Goal: Navigation & Orientation: Find specific page/section

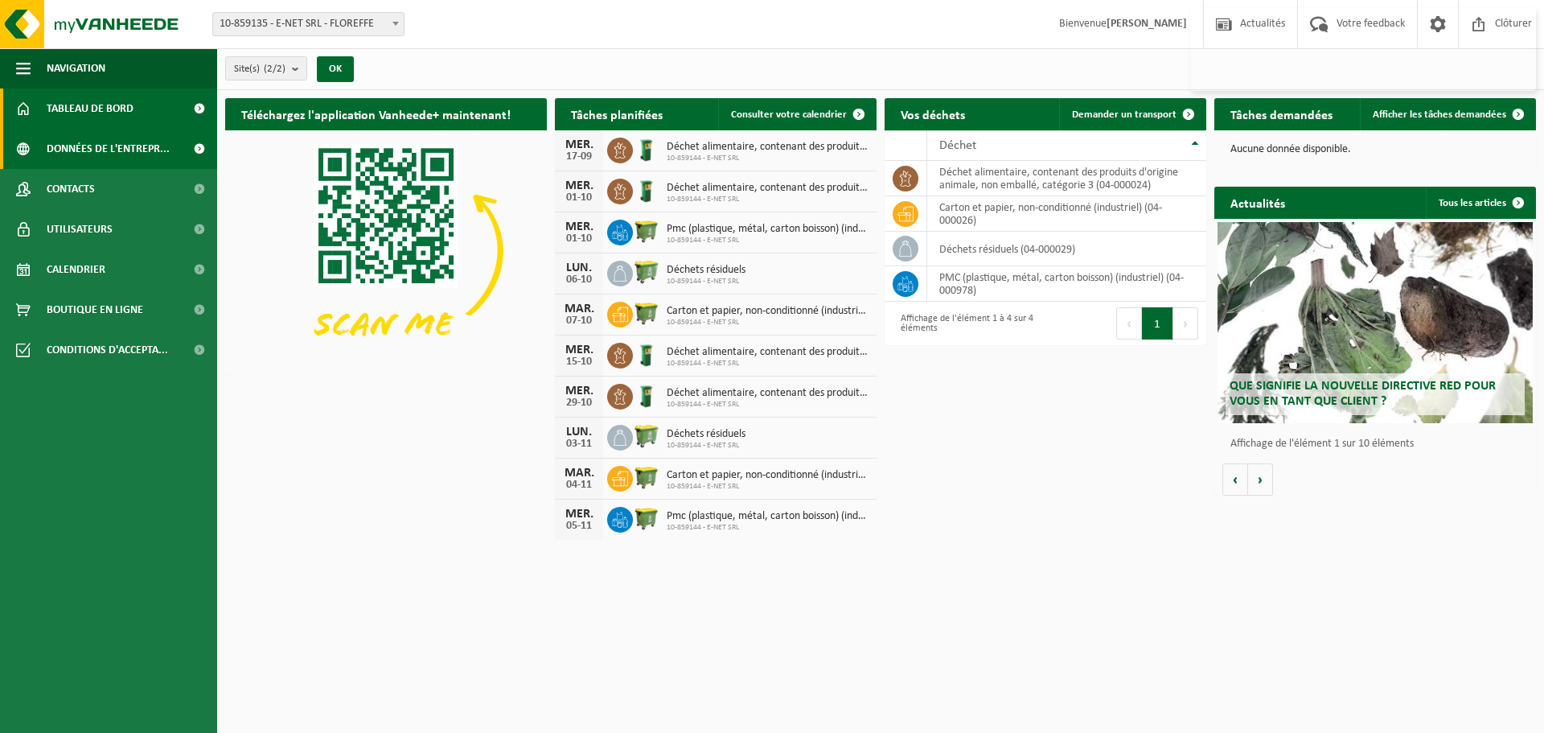
click at [195, 147] on span at bounding box center [199, 149] width 36 height 40
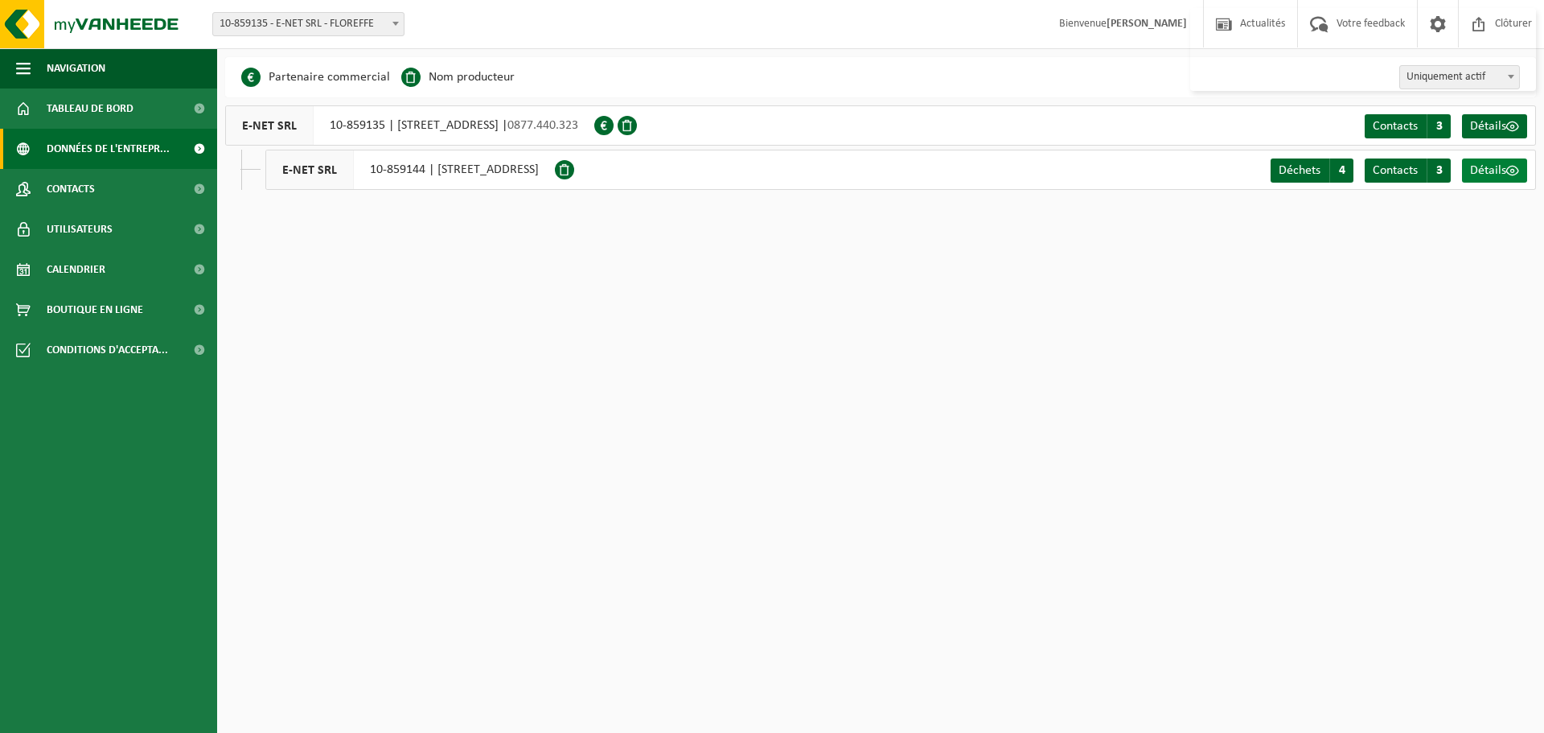
click at [1506, 170] on span at bounding box center [1512, 170] width 13 height 13
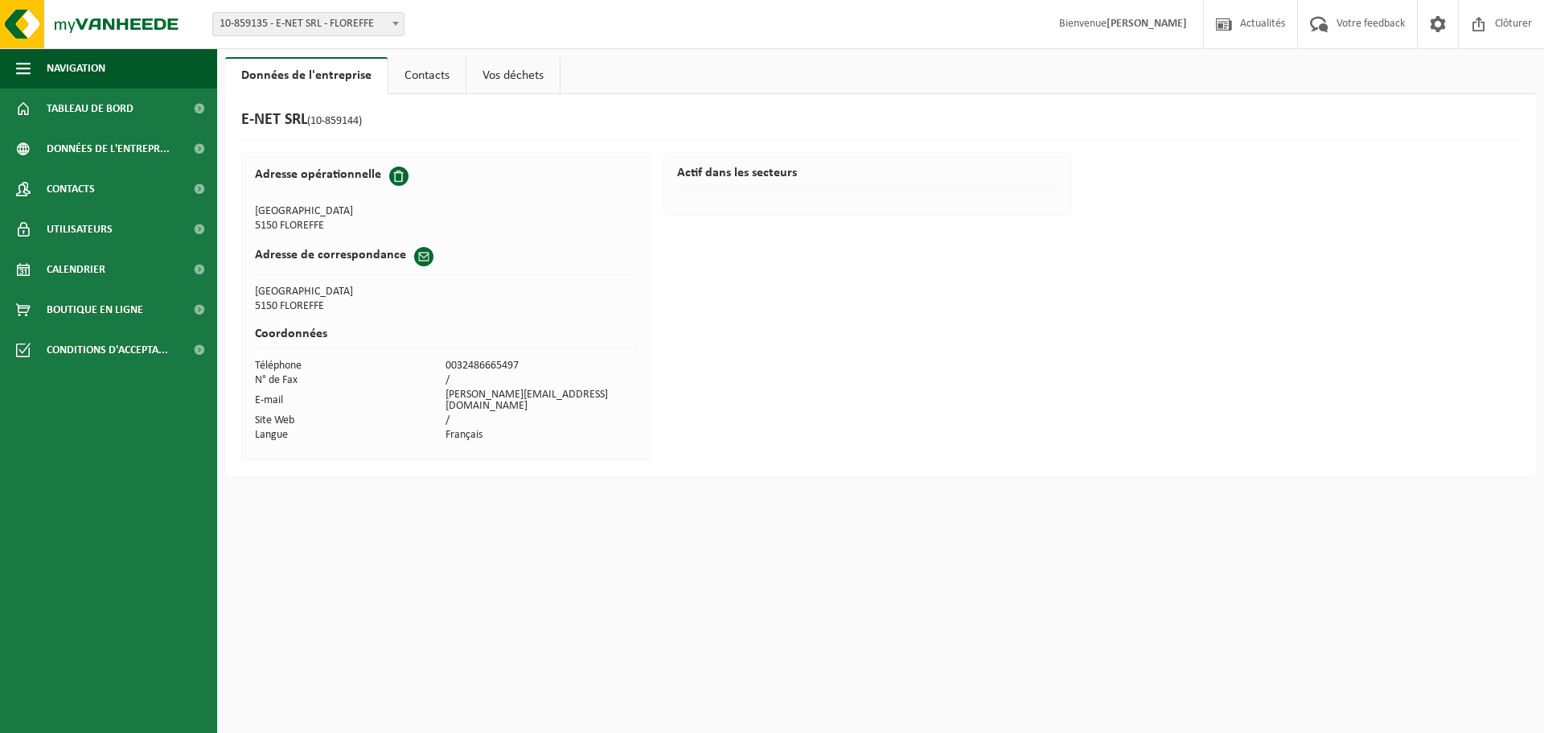
click at [434, 76] on link "Contacts" at bounding box center [426, 75] width 77 height 37
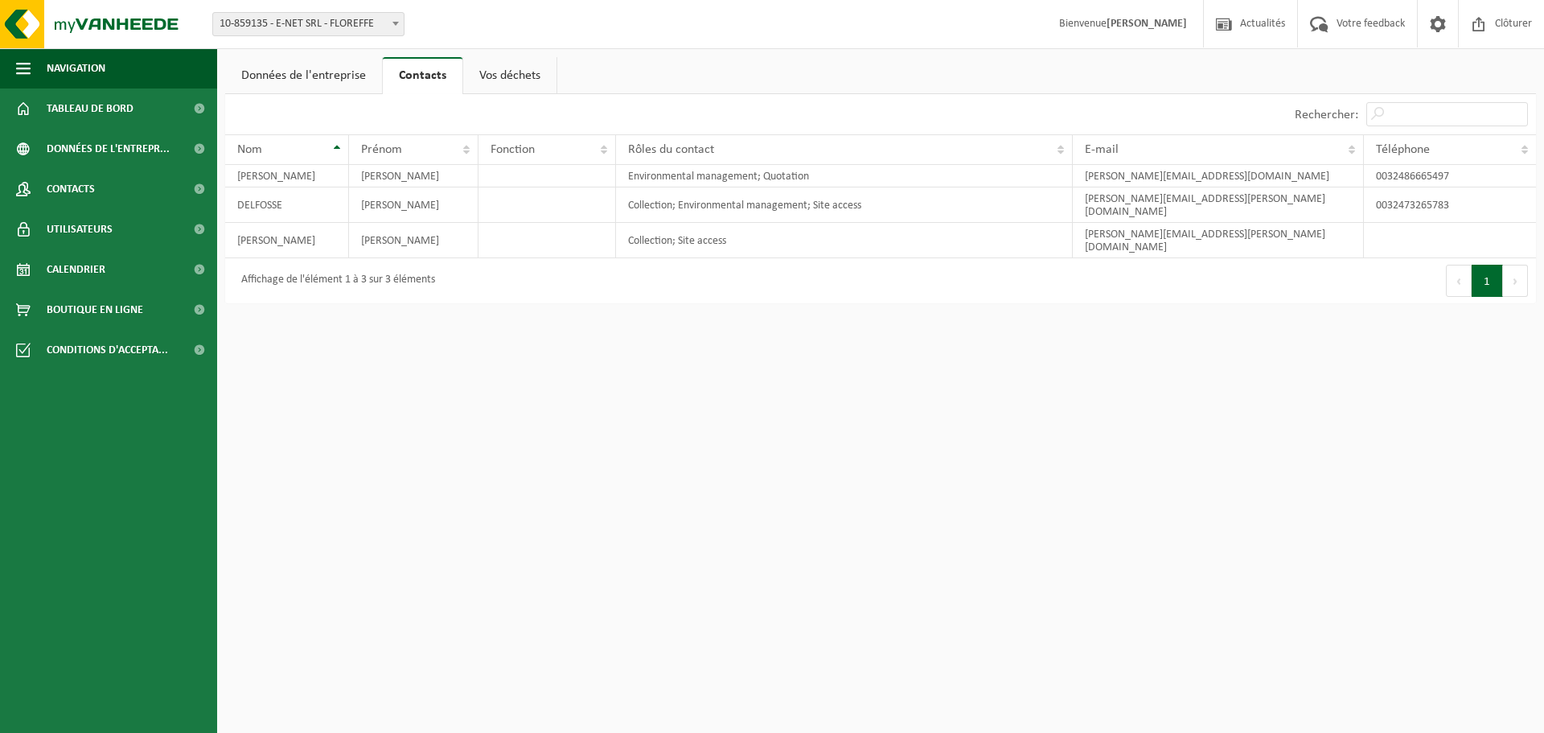
click at [507, 75] on link "Vos déchets" at bounding box center [509, 75] width 93 height 37
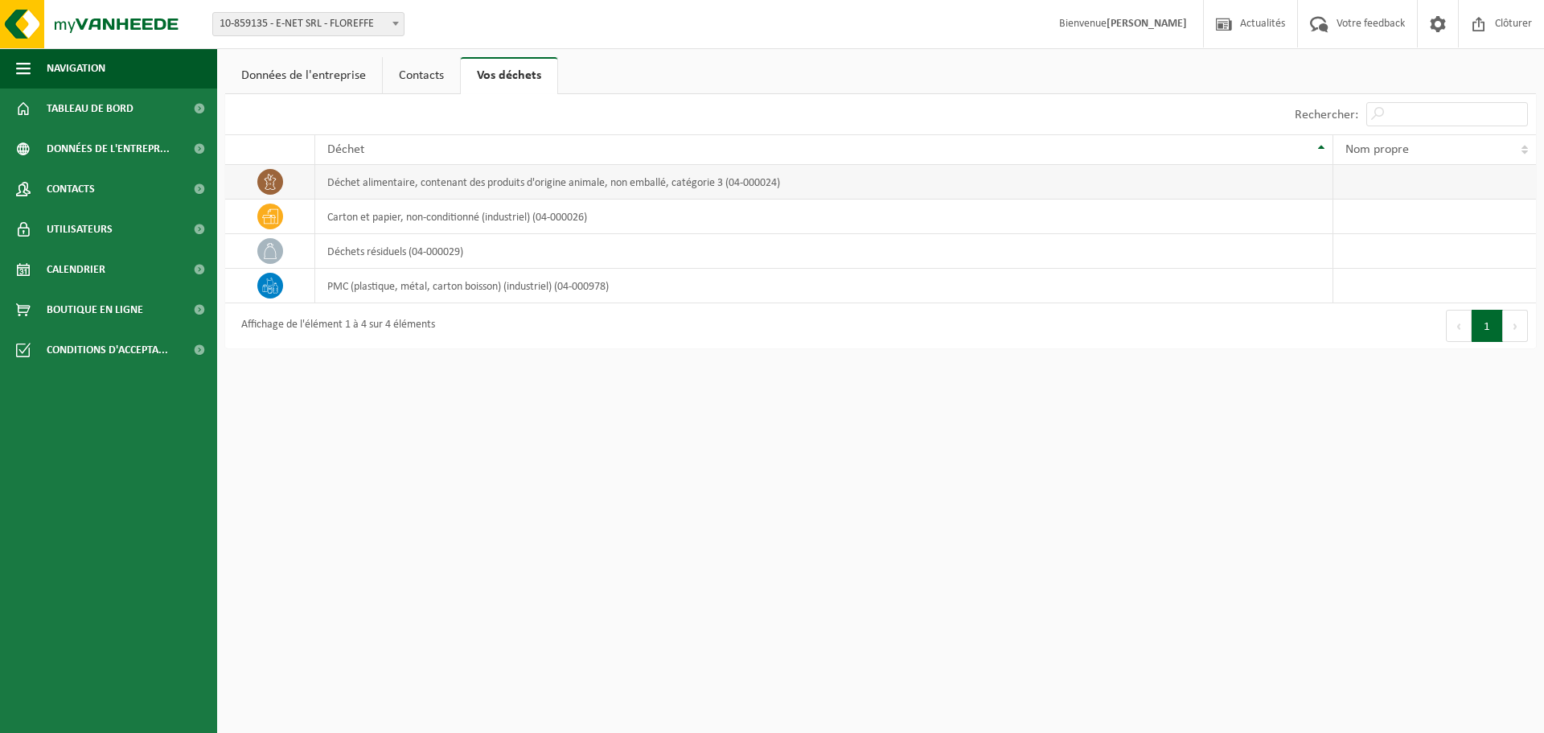
click at [393, 175] on td "déchet alimentaire, contenant des produits d'origine animale, non emballé, caté…" at bounding box center [824, 182] width 1018 height 35
click at [274, 219] on icon at bounding box center [270, 216] width 16 height 16
click at [284, 80] on link "Données de l'entreprise" at bounding box center [303, 75] width 157 height 37
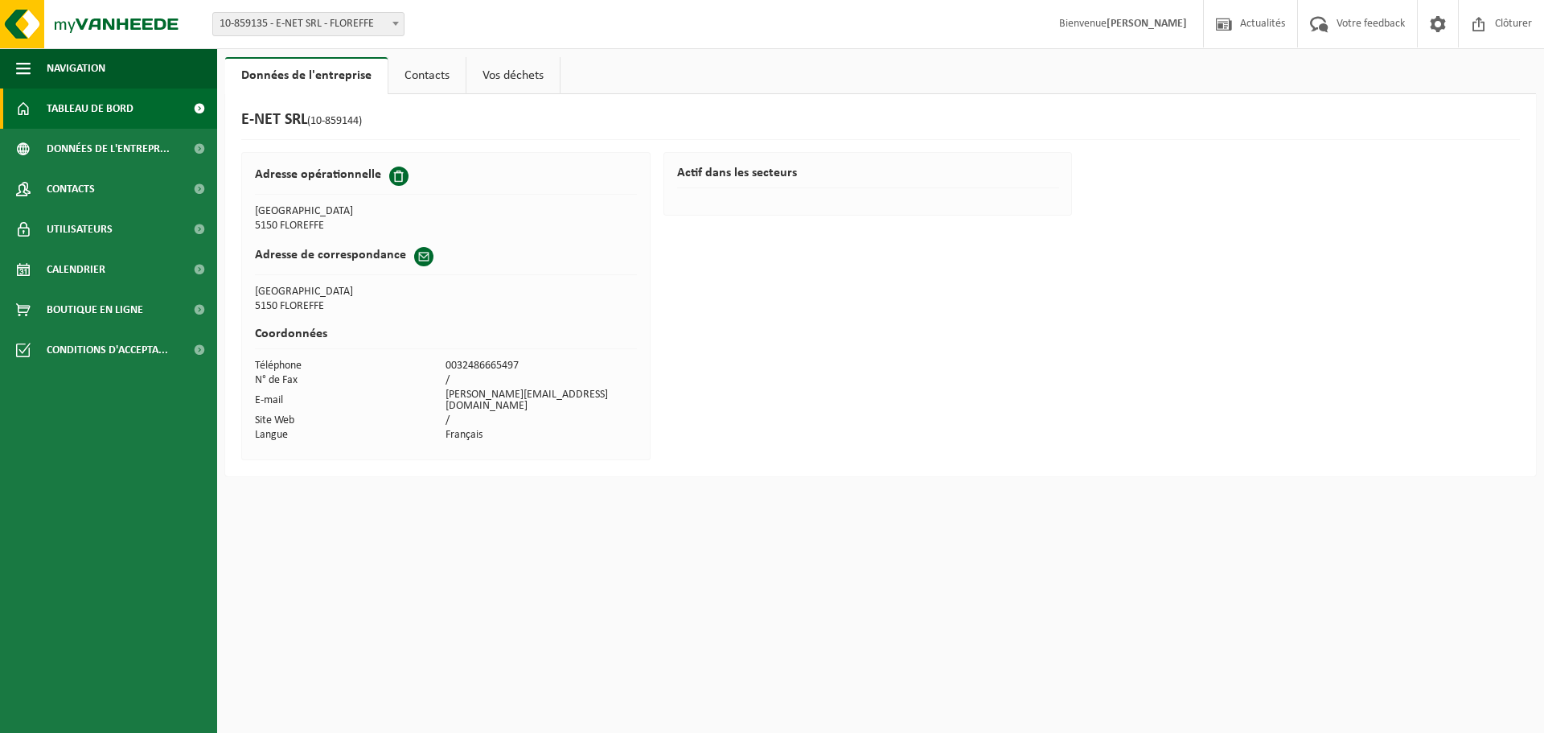
click at [99, 99] on span "Tableau de bord" at bounding box center [90, 108] width 87 height 40
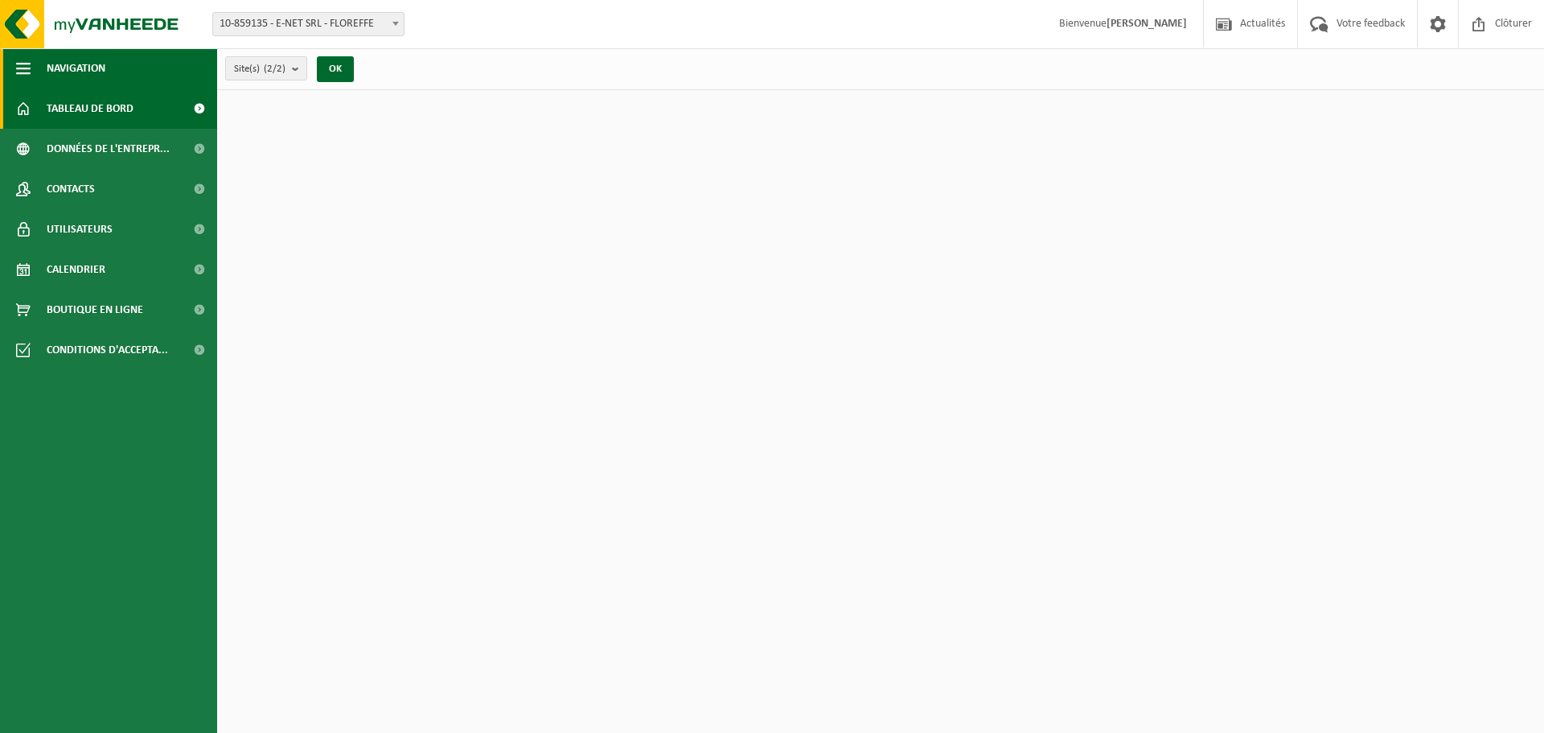
click at [23, 66] on span "button" at bounding box center [23, 68] width 14 height 40
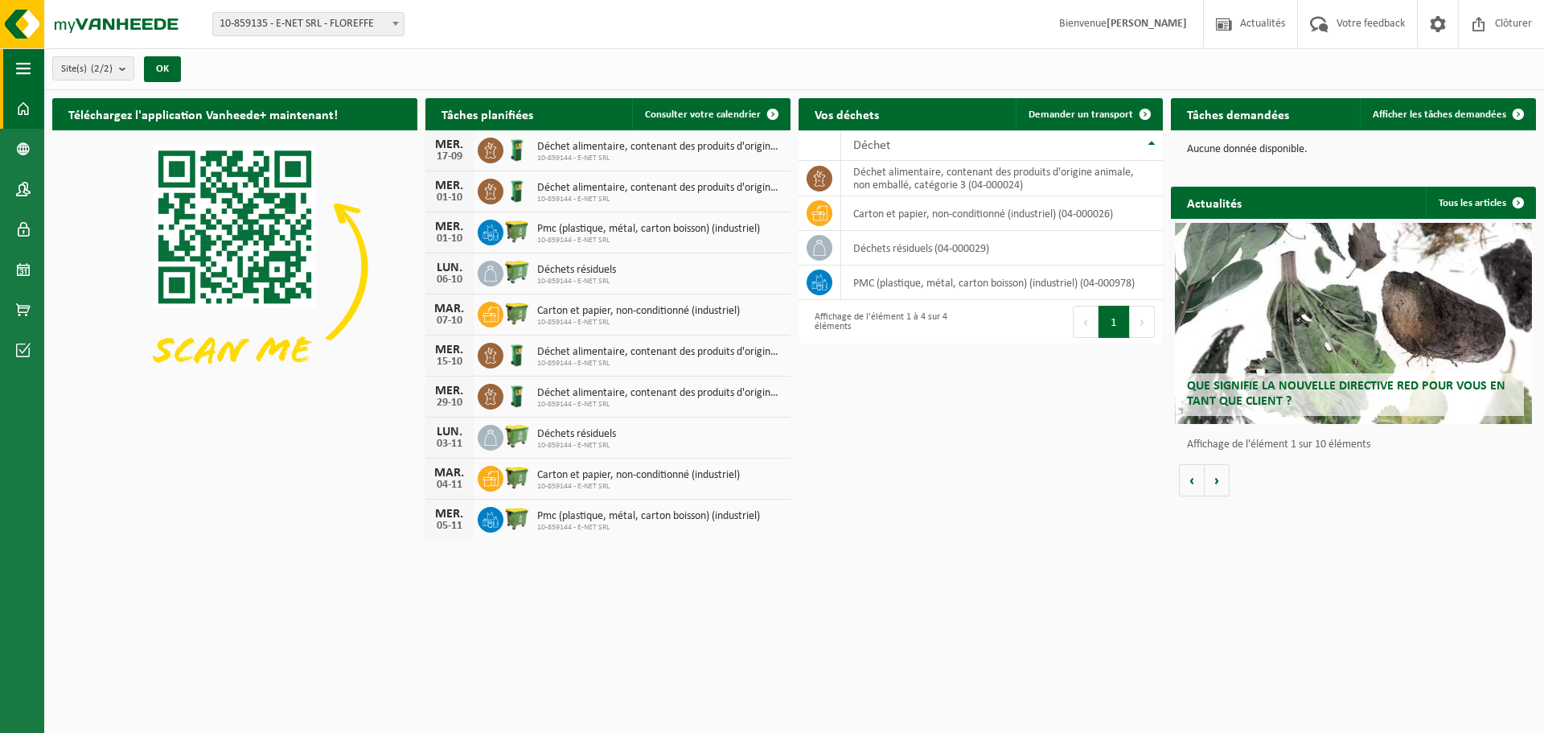
click at [23, 66] on span "button" at bounding box center [23, 68] width 14 height 40
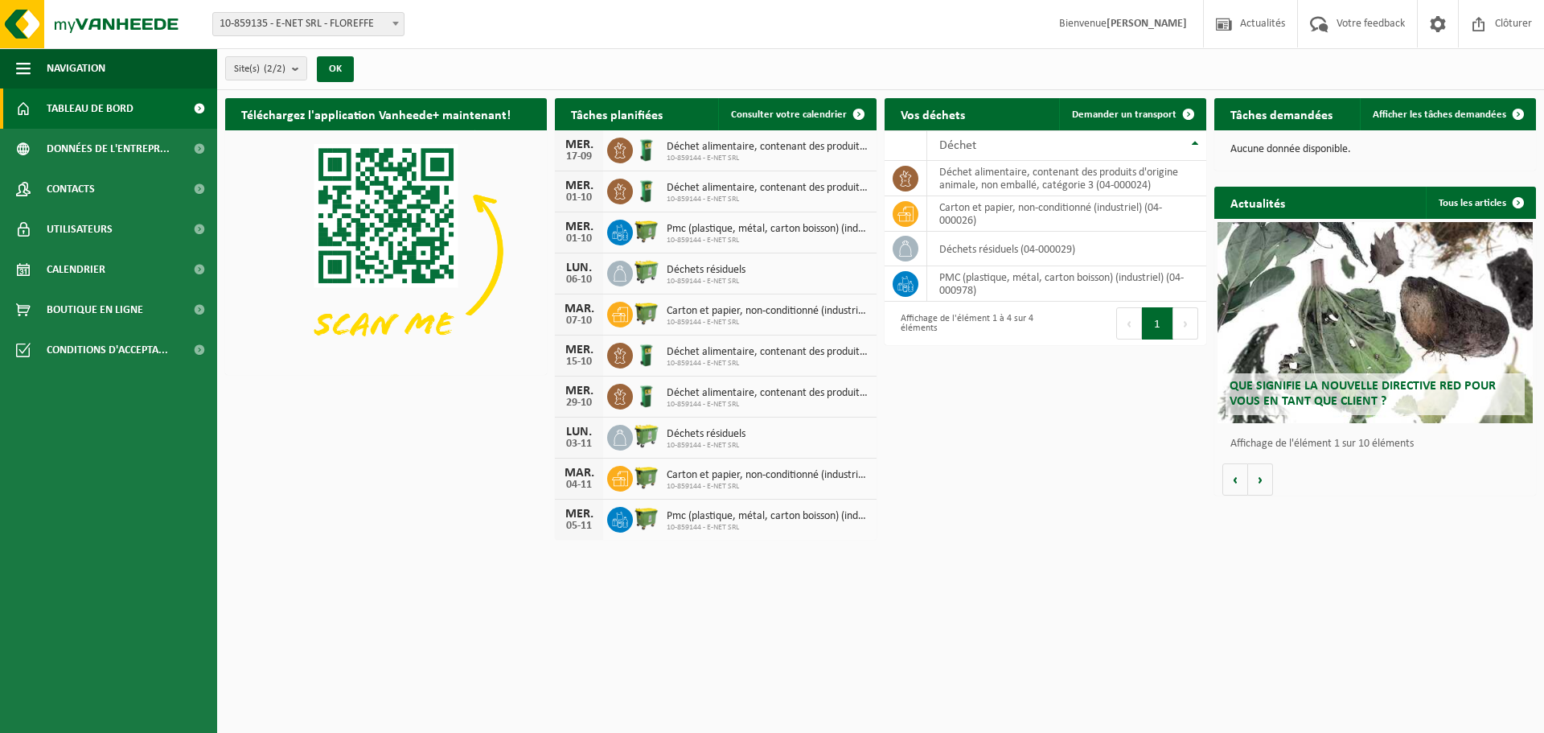
click at [197, 104] on span at bounding box center [199, 108] width 36 height 40
click at [95, 144] on span "Données de l'entrepr..." at bounding box center [108, 149] width 123 height 40
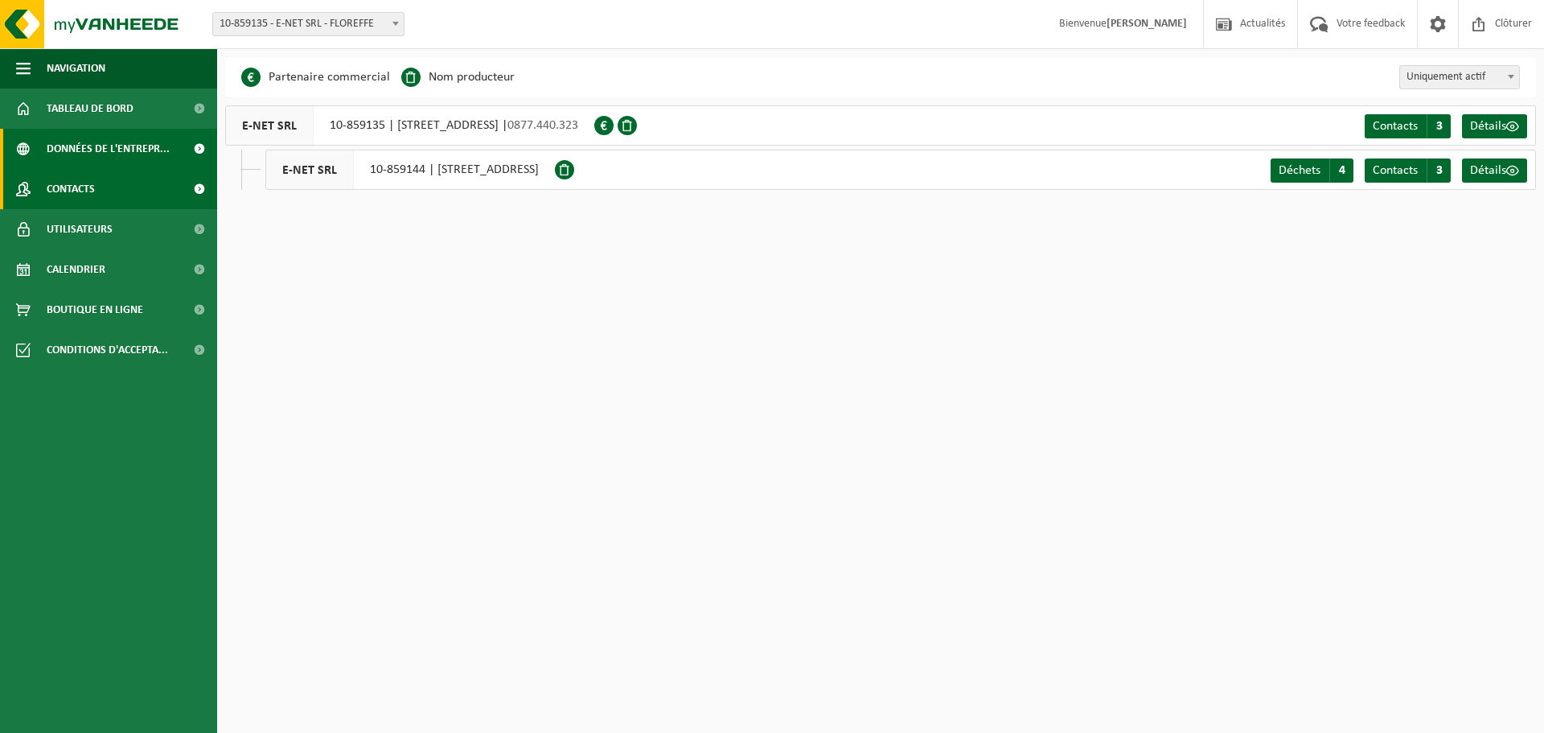
click at [82, 190] on span "Contacts" at bounding box center [71, 189] width 48 height 40
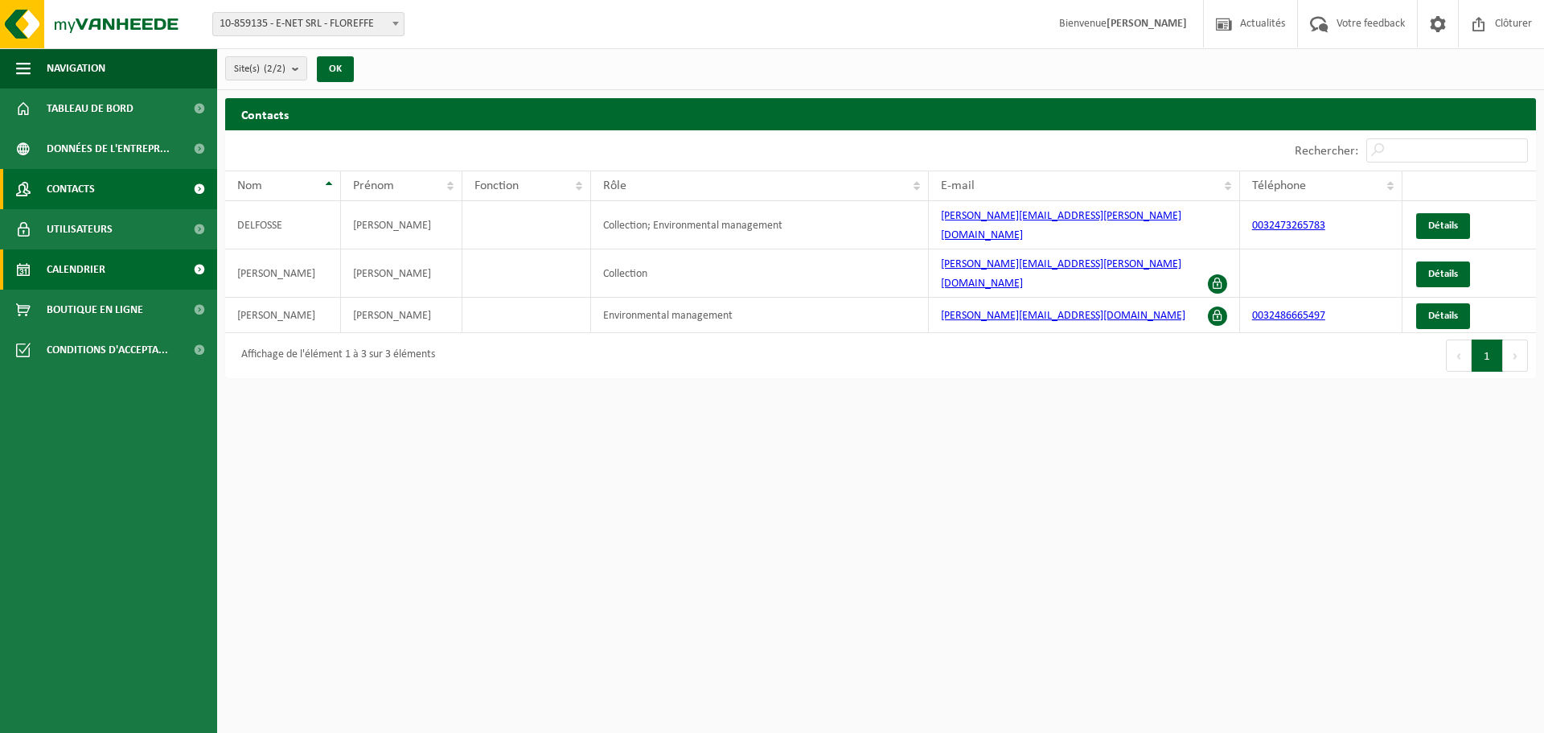
click at [83, 263] on span "Calendrier" at bounding box center [76, 269] width 59 height 40
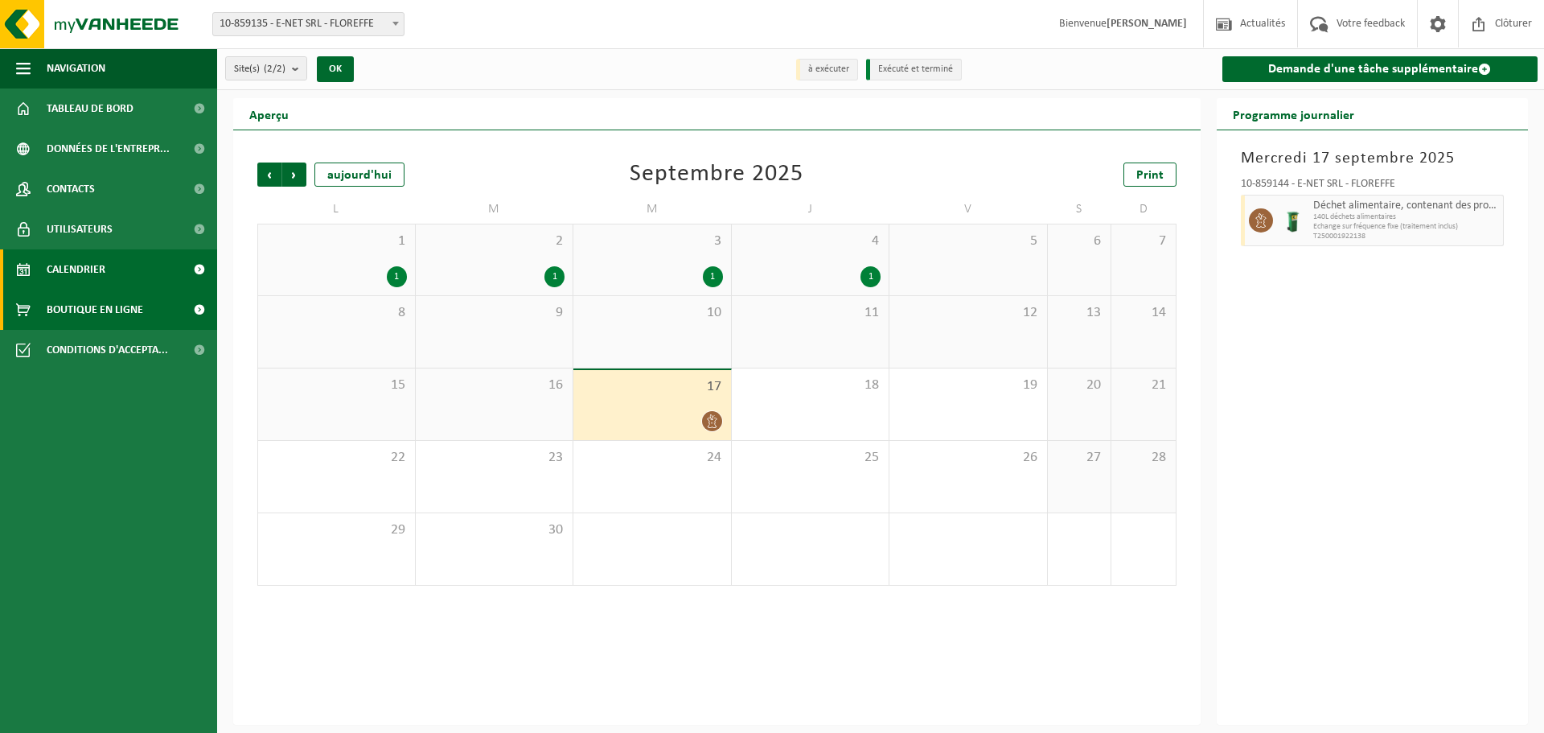
click at [94, 302] on span "Boutique en ligne" at bounding box center [95, 310] width 97 height 40
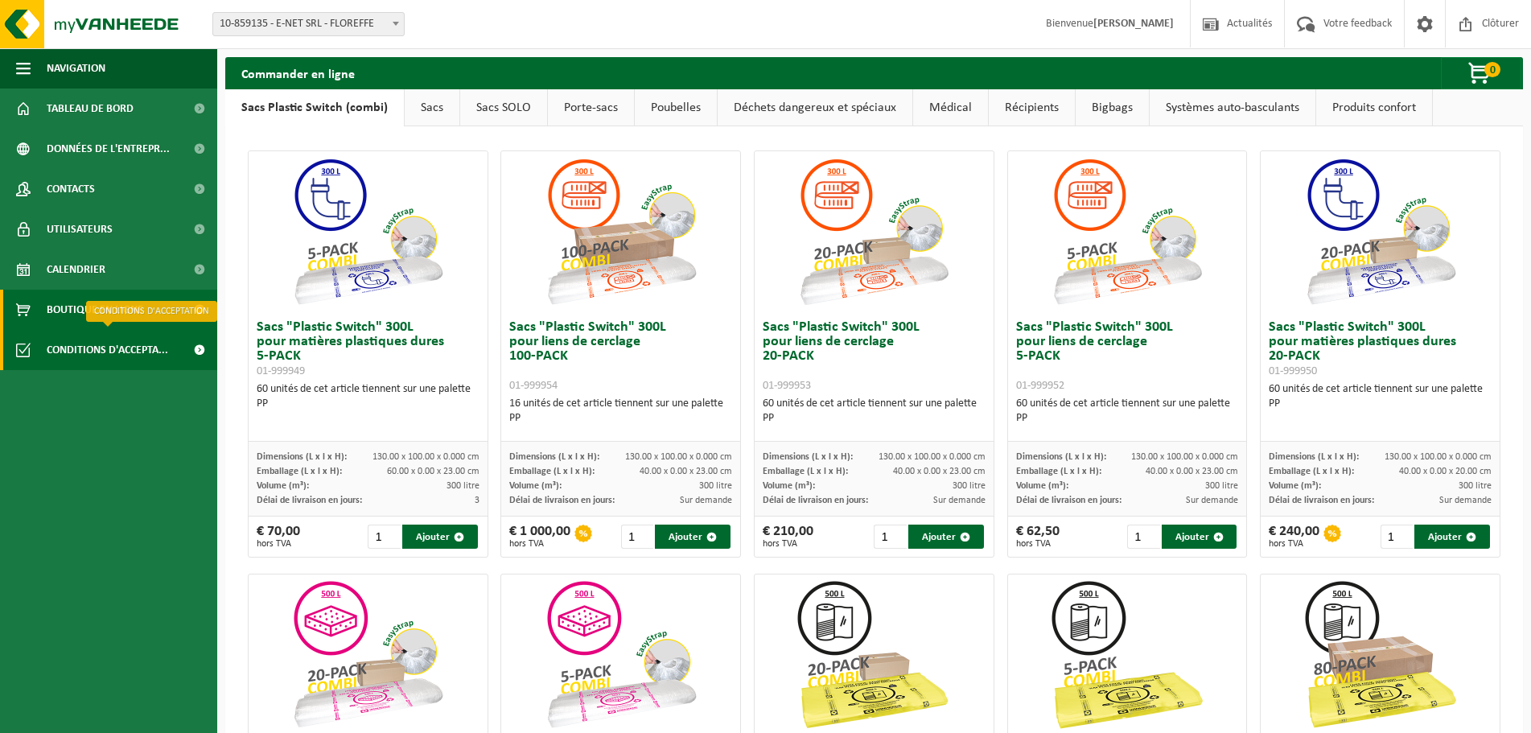
click at [143, 341] on span "Conditions d'accepta..." at bounding box center [107, 350] width 121 height 40
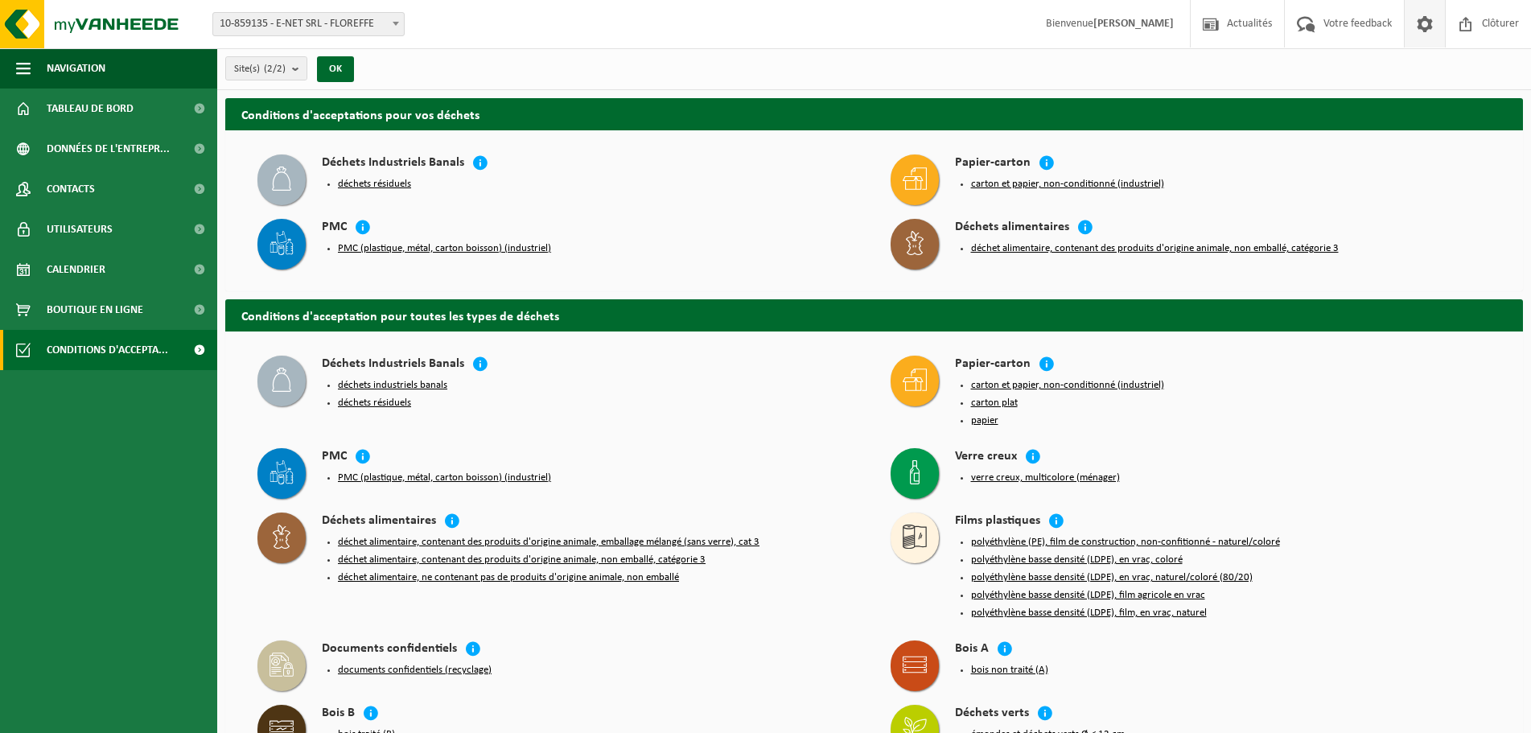
click at [1418, 33] on span at bounding box center [1424, 23] width 24 height 47
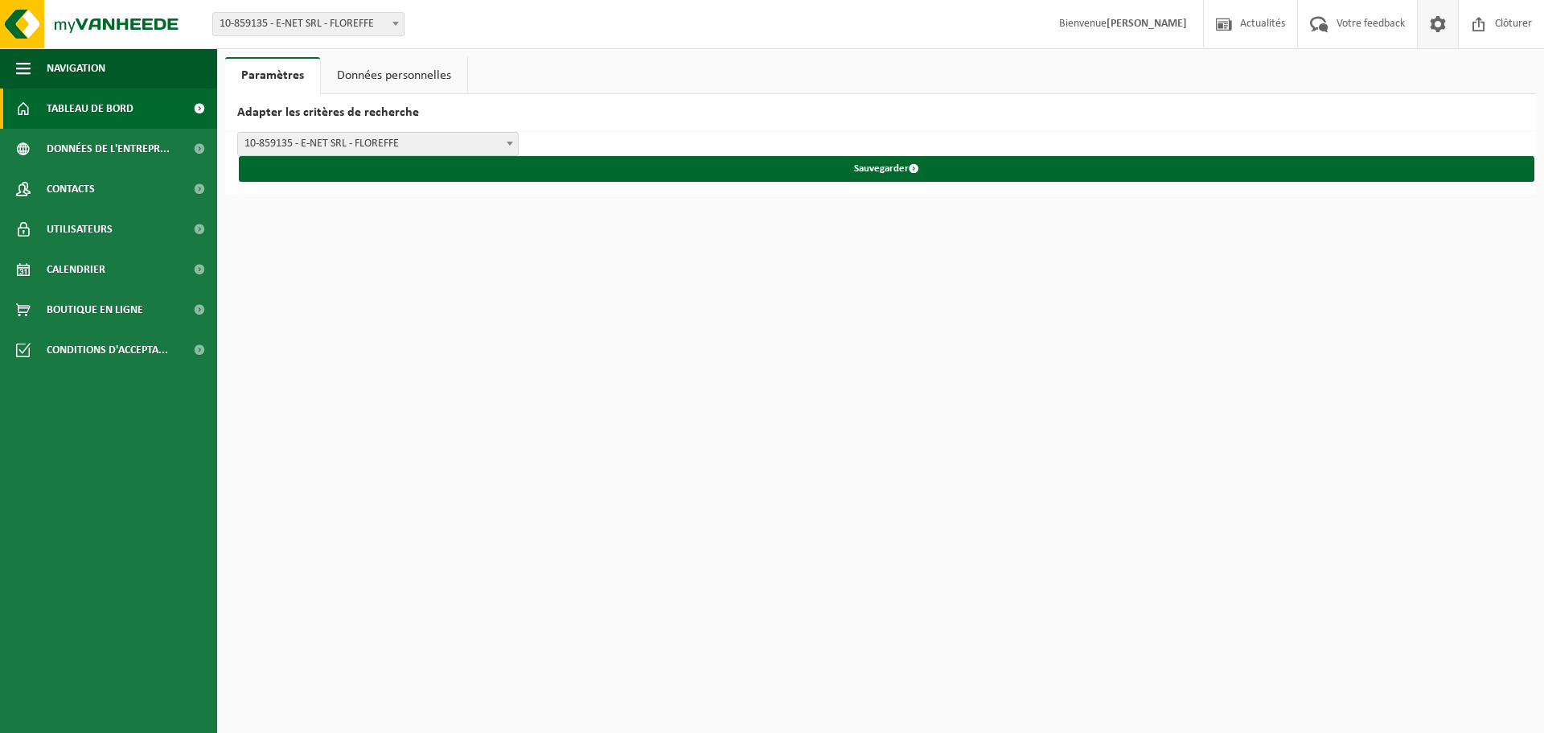
click at [202, 107] on span at bounding box center [199, 108] width 36 height 40
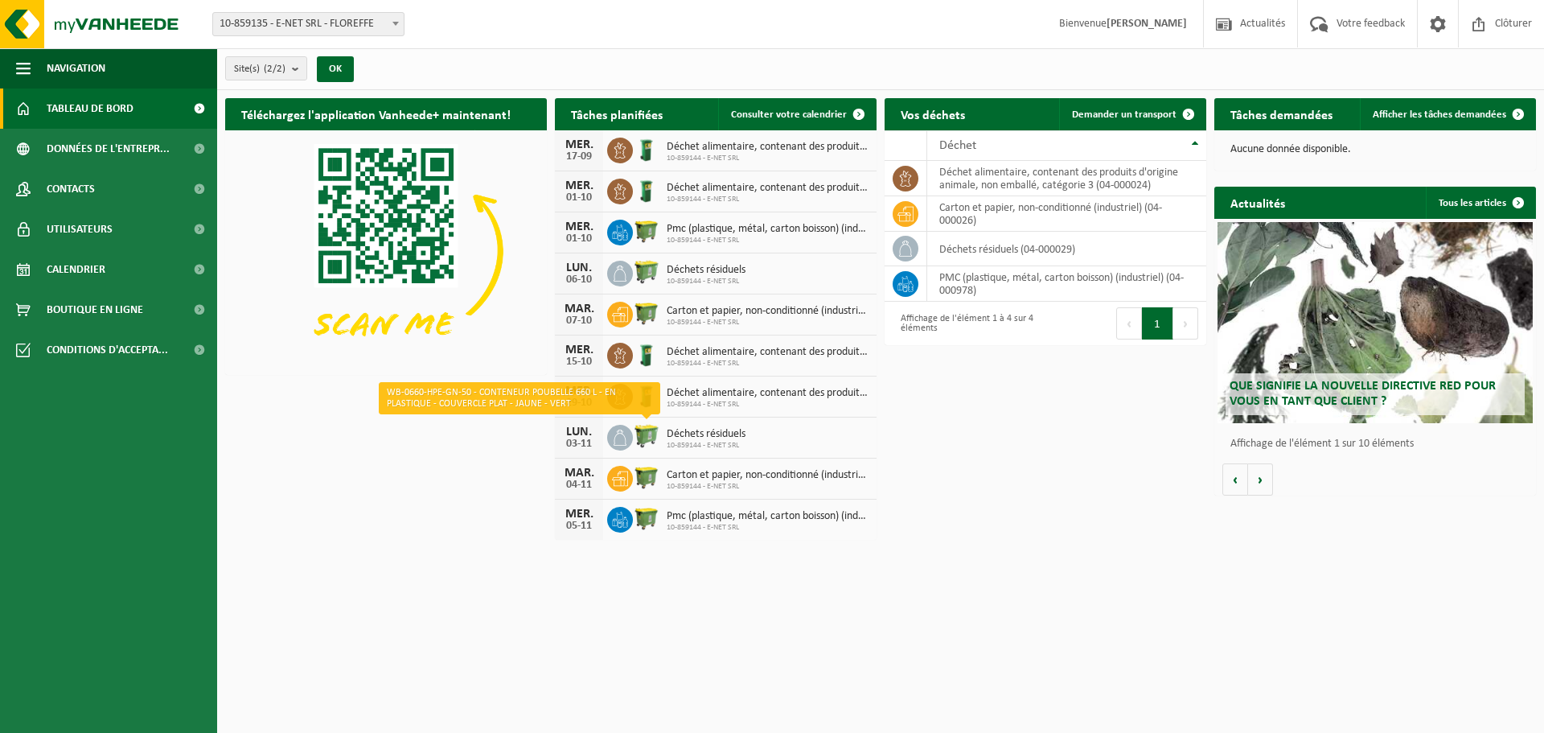
click at [644, 438] on img at bounding box center [646, 435] width 27 height 27
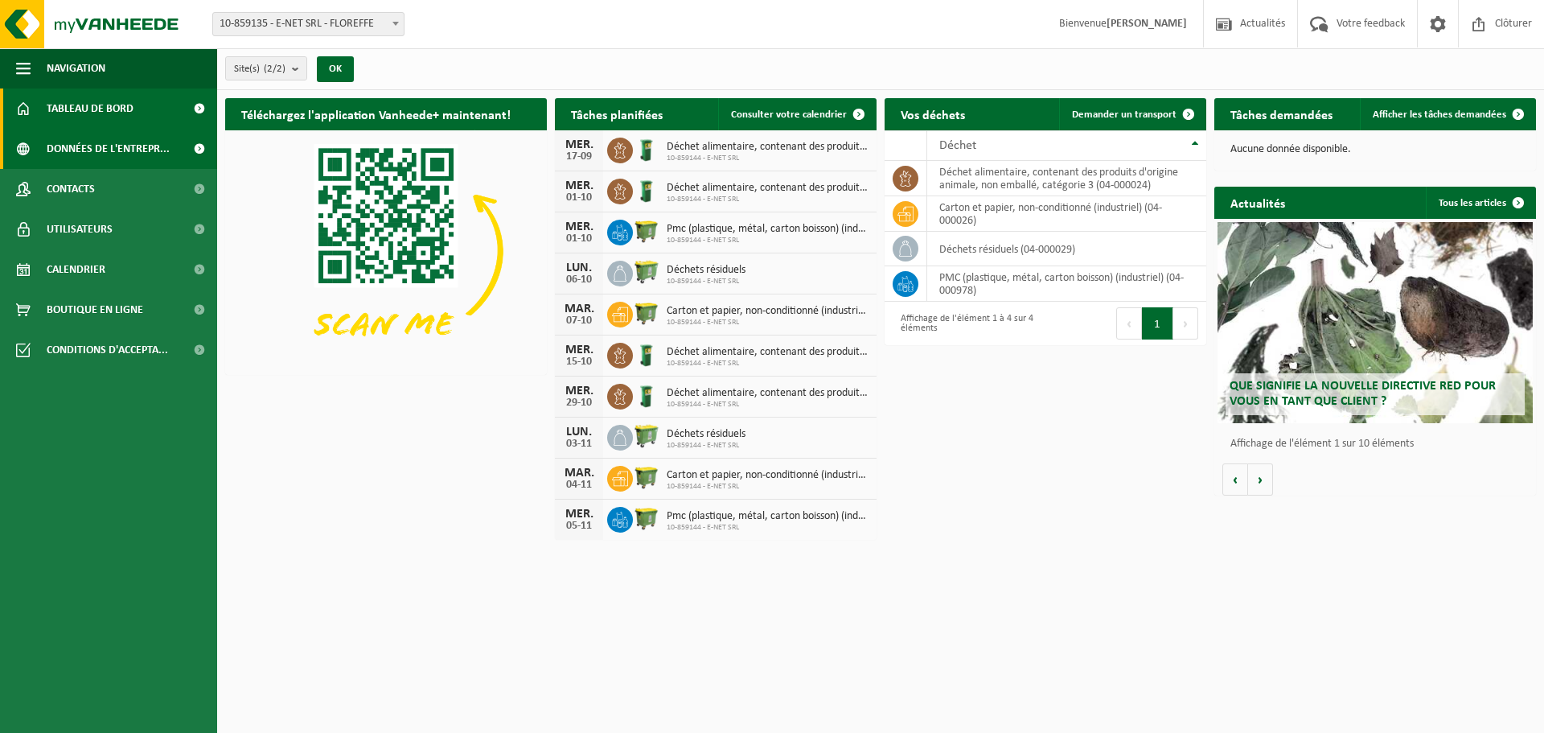
click at [171, 142] on link "Données de l'entrepr..." at bounding box center [108, 149] width 217 height 40
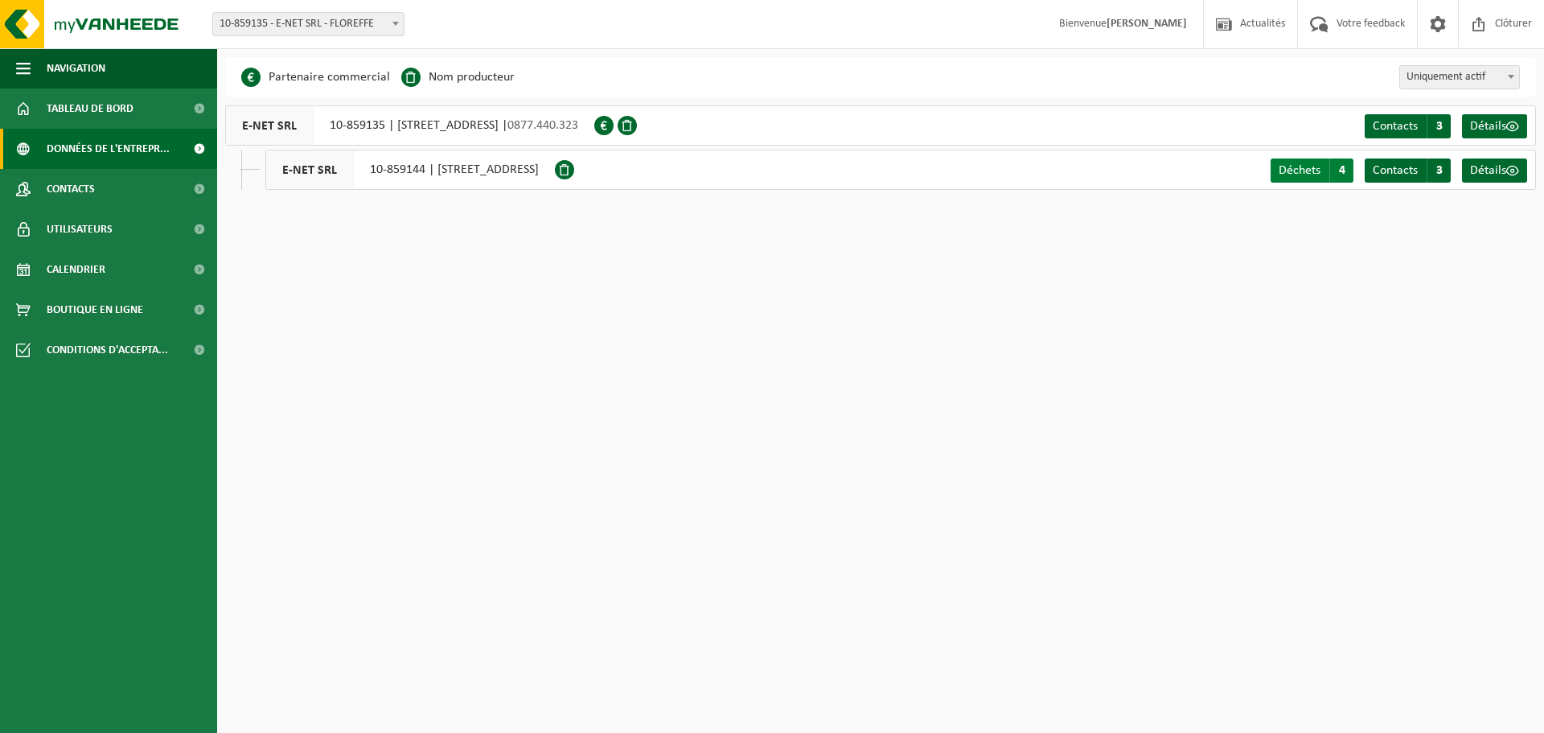
click at [1285, 171] on span "Déchets" at bounding box center [1300, 170] width 42 height 13
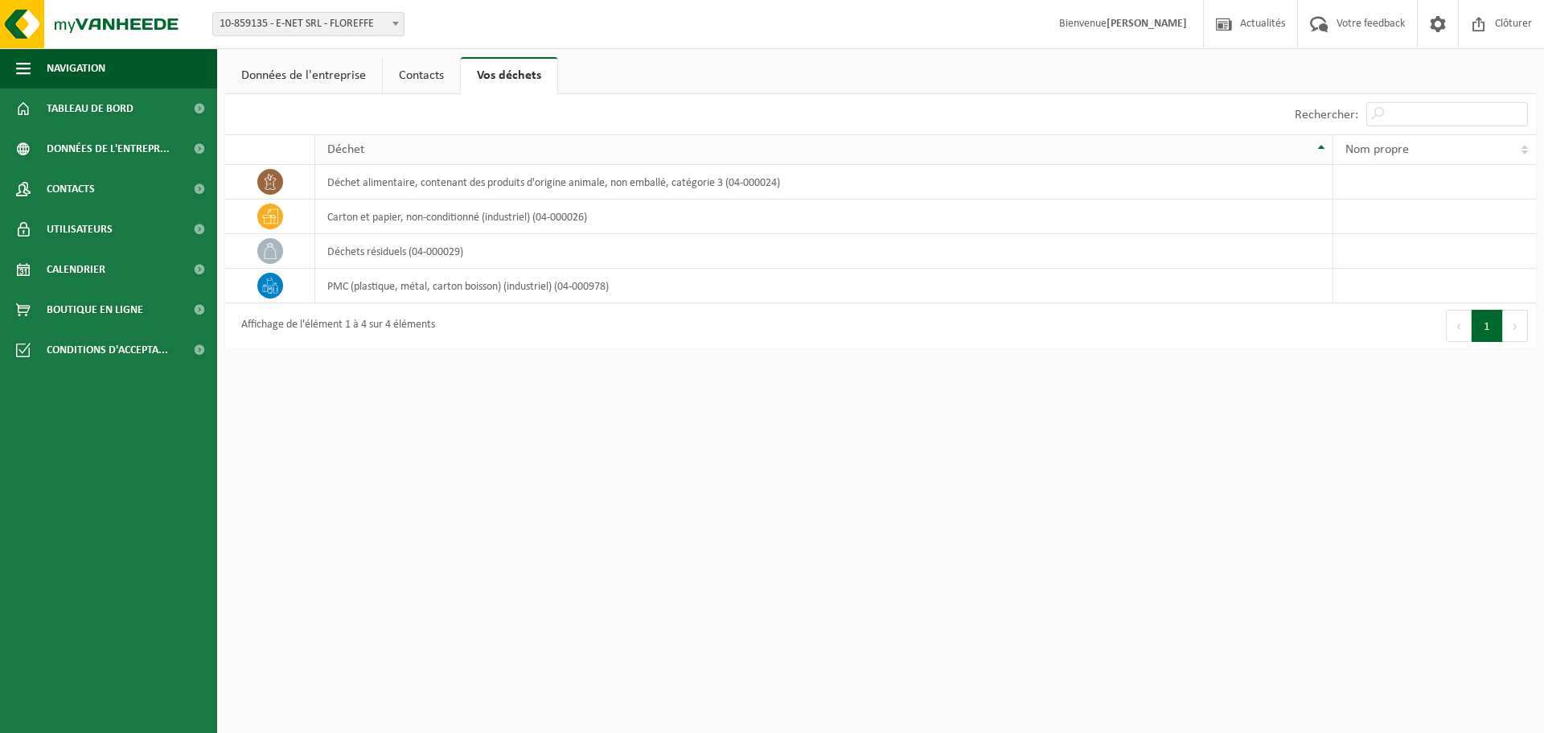
click at [344, 150] on span "Déchet" at bounding box center [345, 149] width 37 height 13
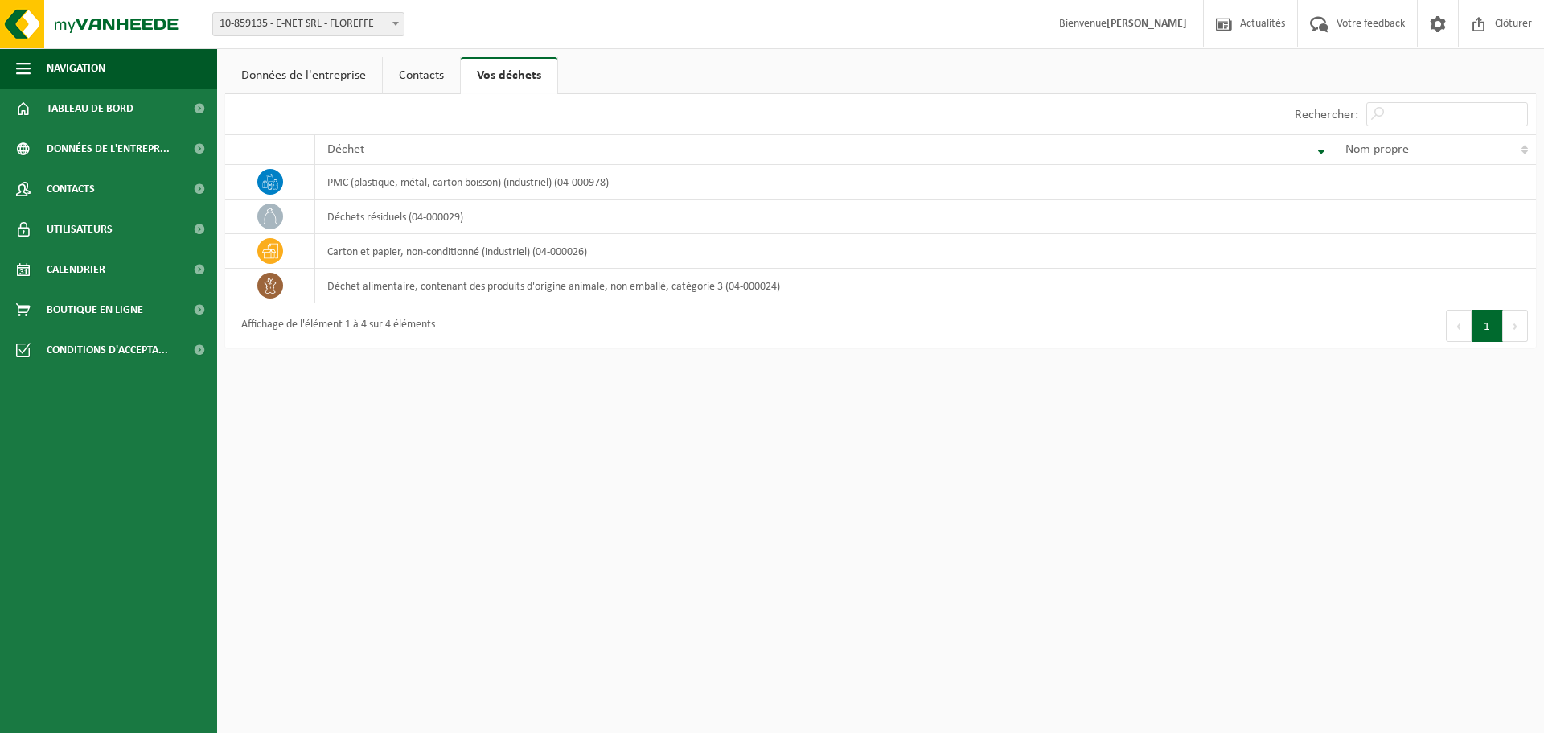
click at [427, 71] on link "Contacts" at bounding box center [421, 75] width 77 height 37
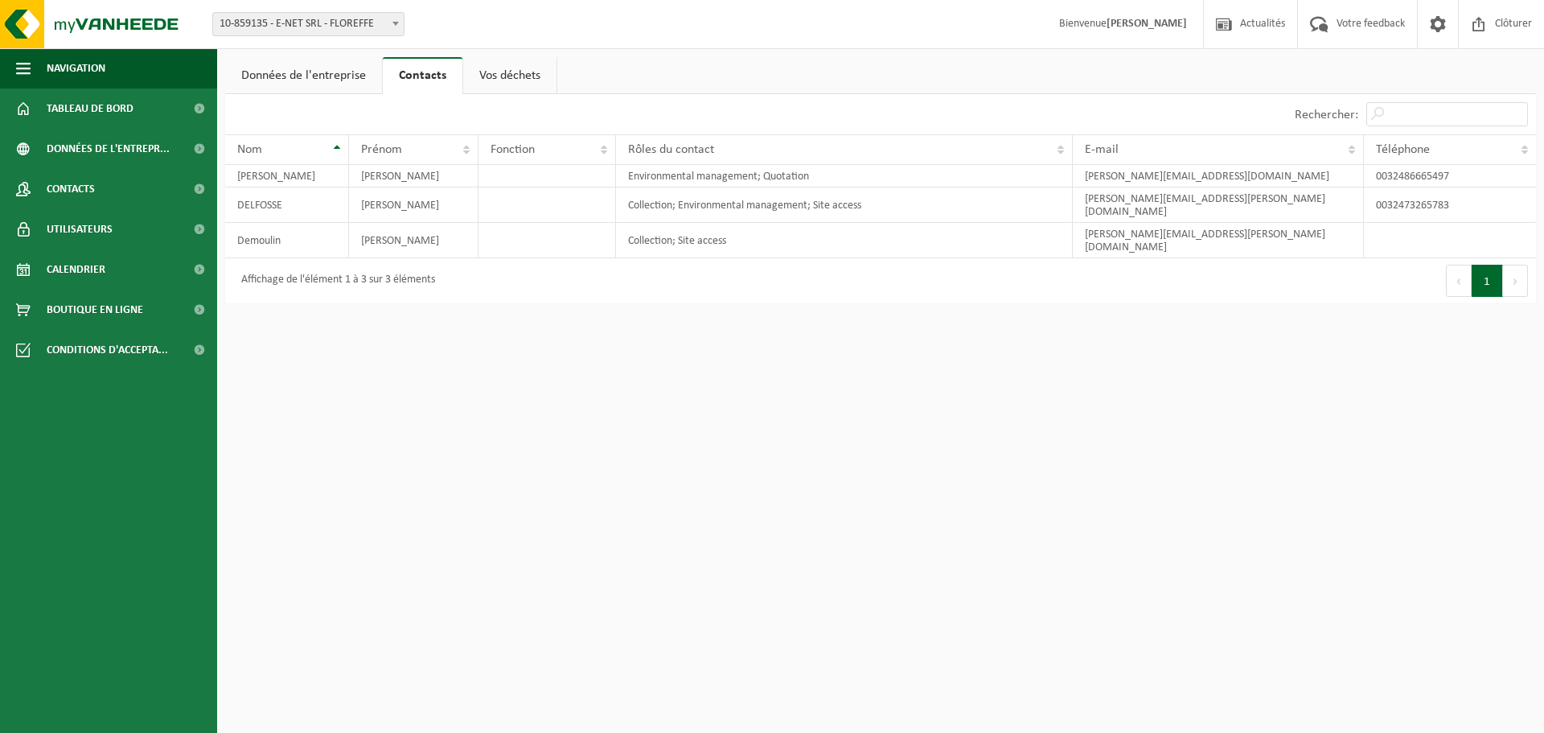
click at [317, 73] on link "Données de l'entreprise" at bounding box center [303, 75] width 157 height 37
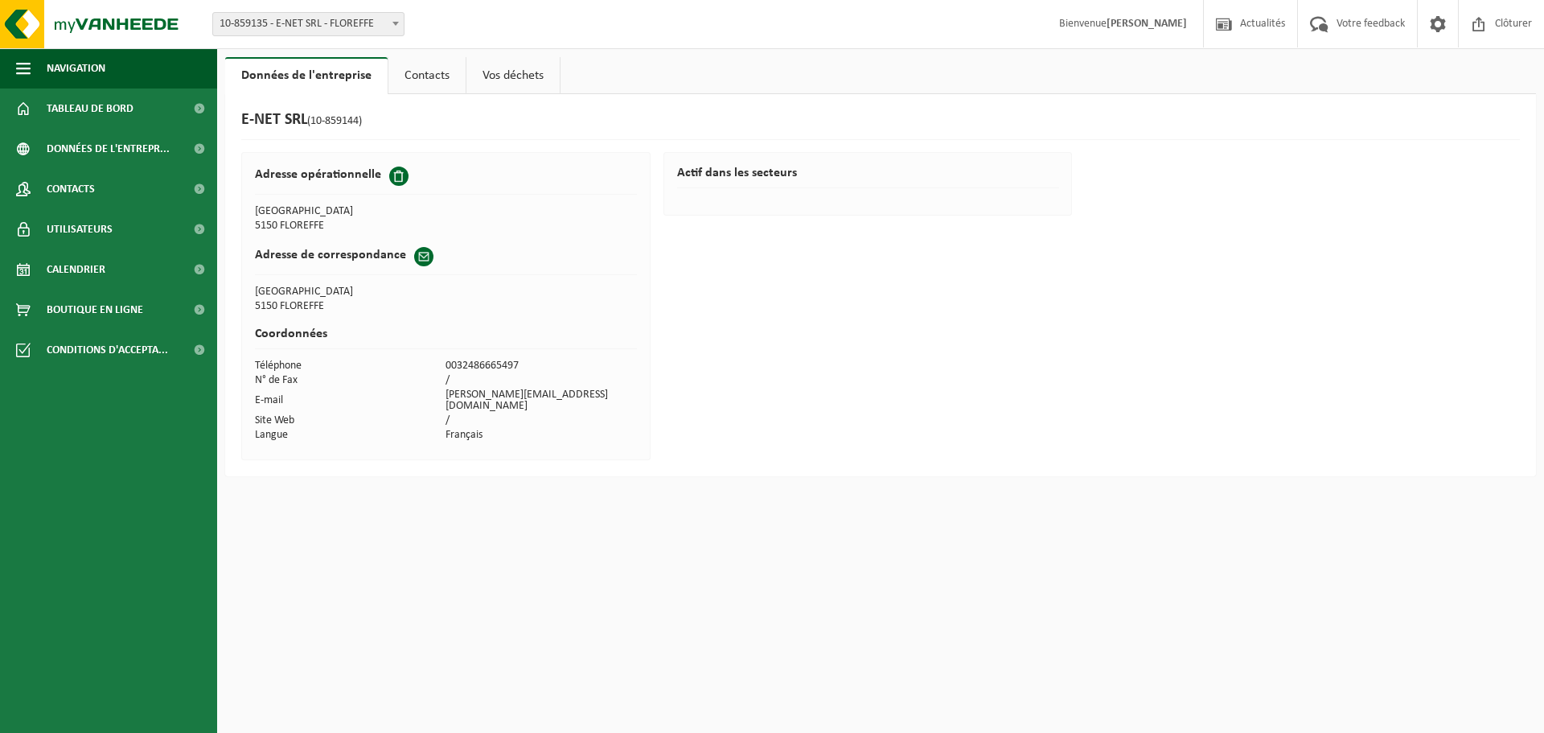
click at [503, 74] on link "Vos déchets" at bounding box center [512, 75] width 93 height 37
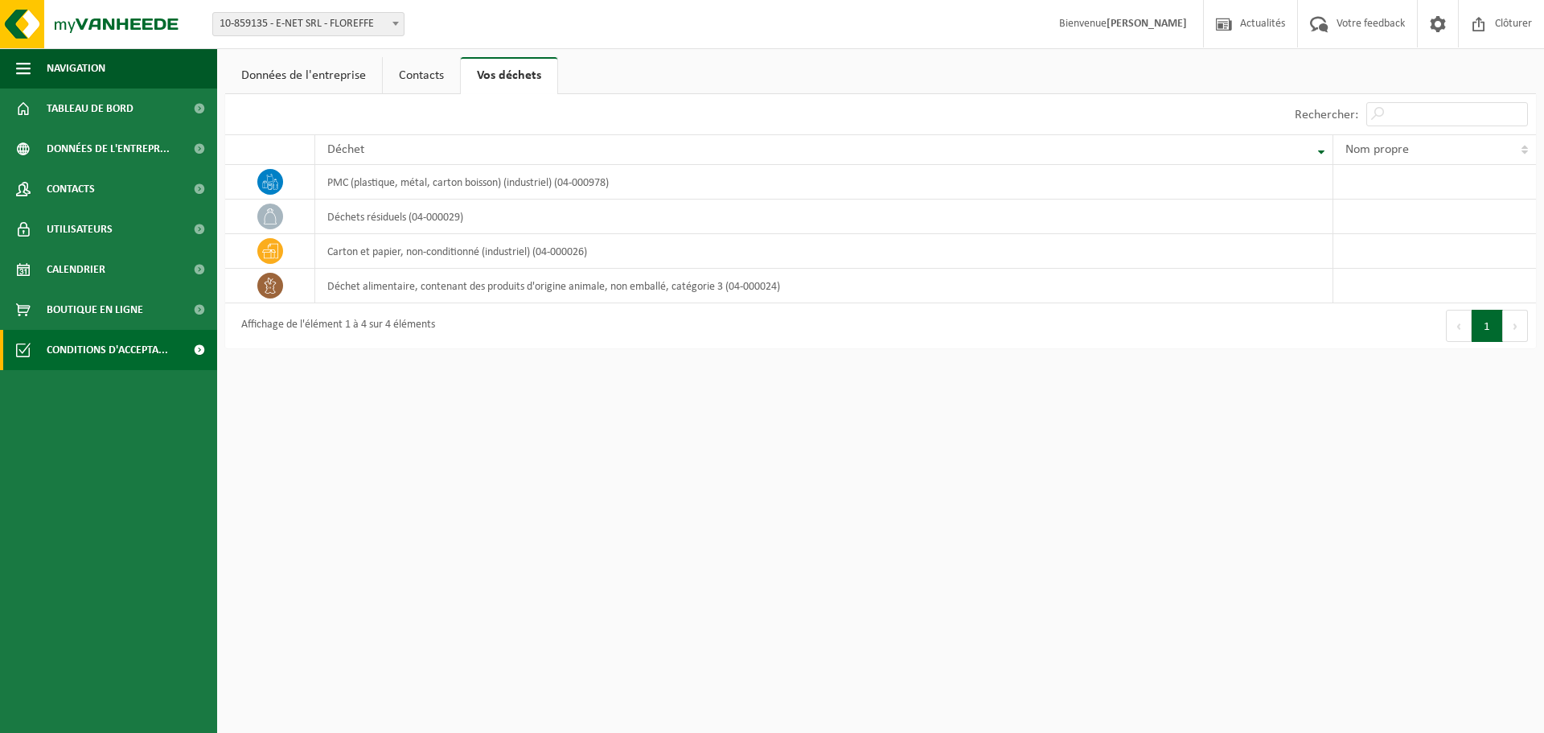
click at [196, 348] on span at bounding box center [199, 350] width 36 height 40
